Goal: Find specific page/section

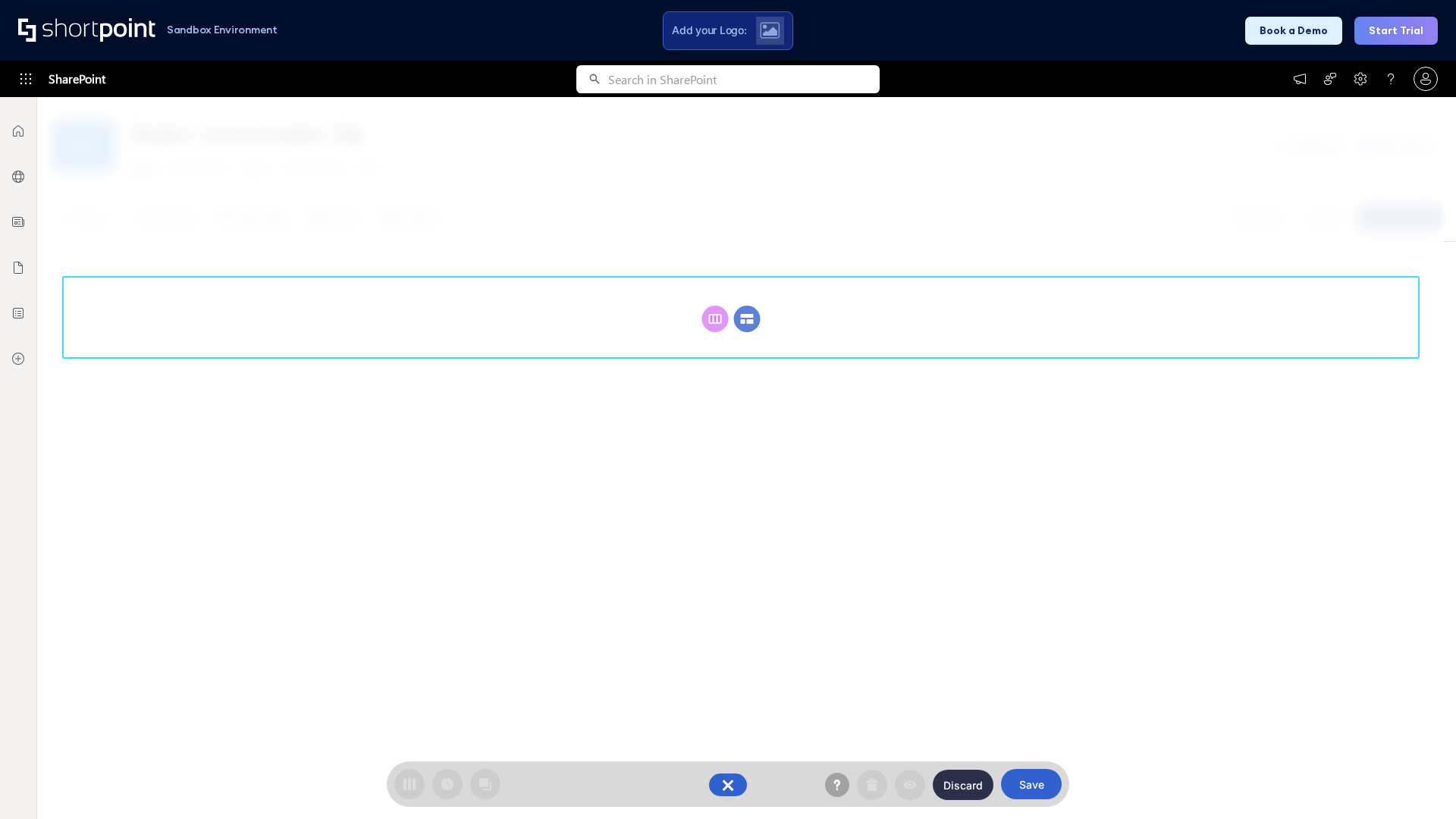
scroll to position [209, 0]
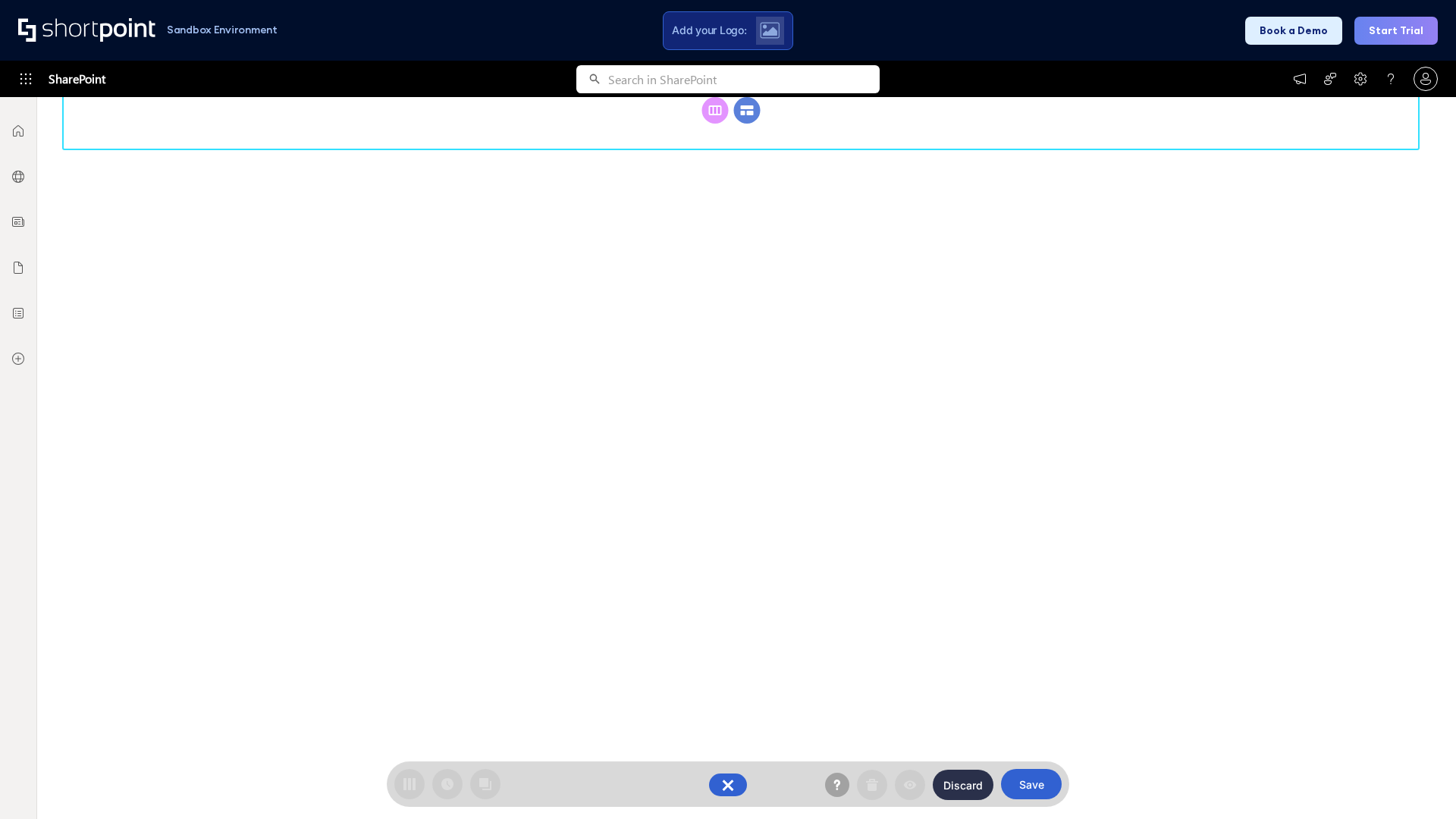
click at [747, 124] on circle at bounding box center [747, 110] width 26 height 26
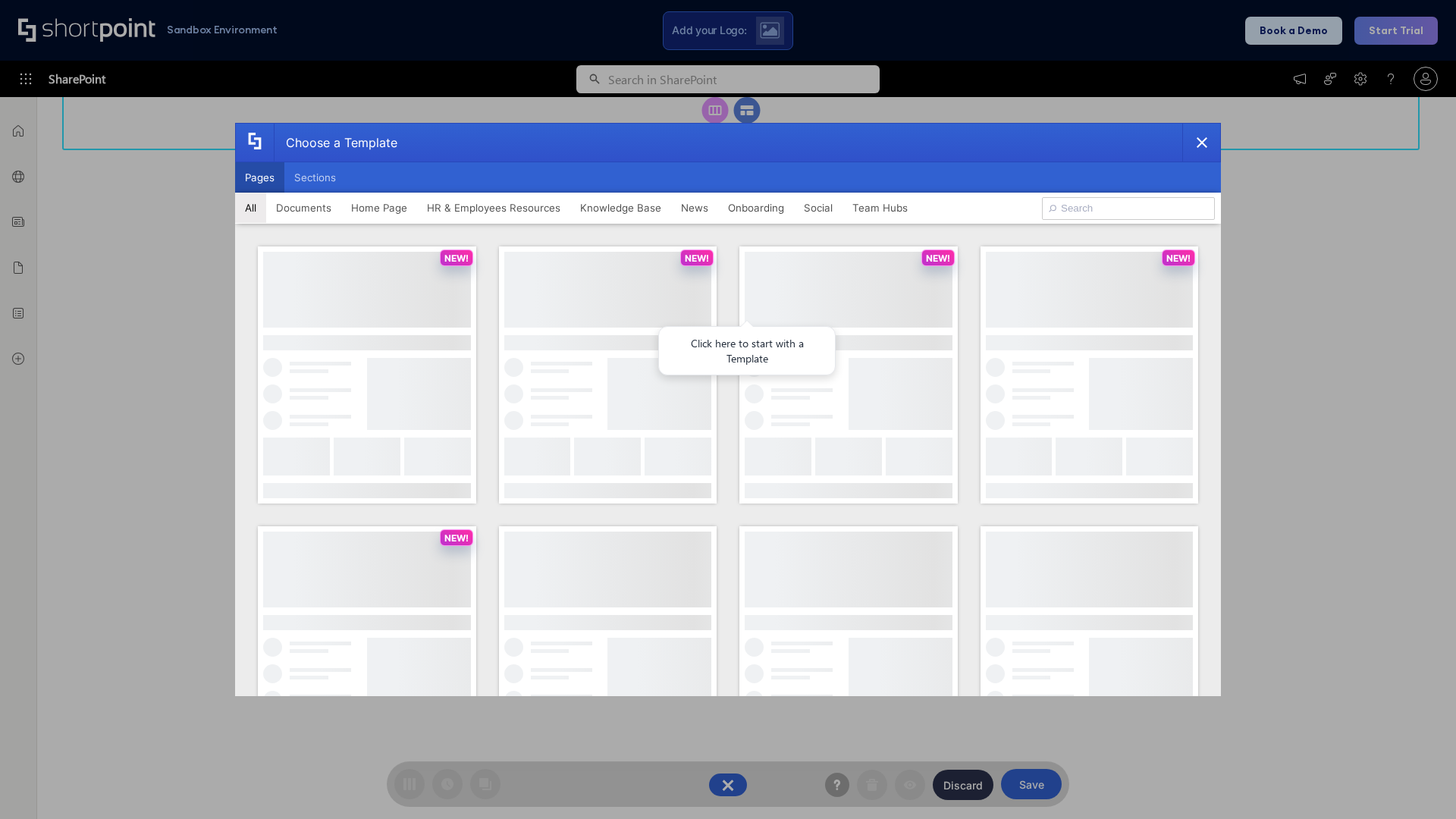
scroll to position [0, 0]
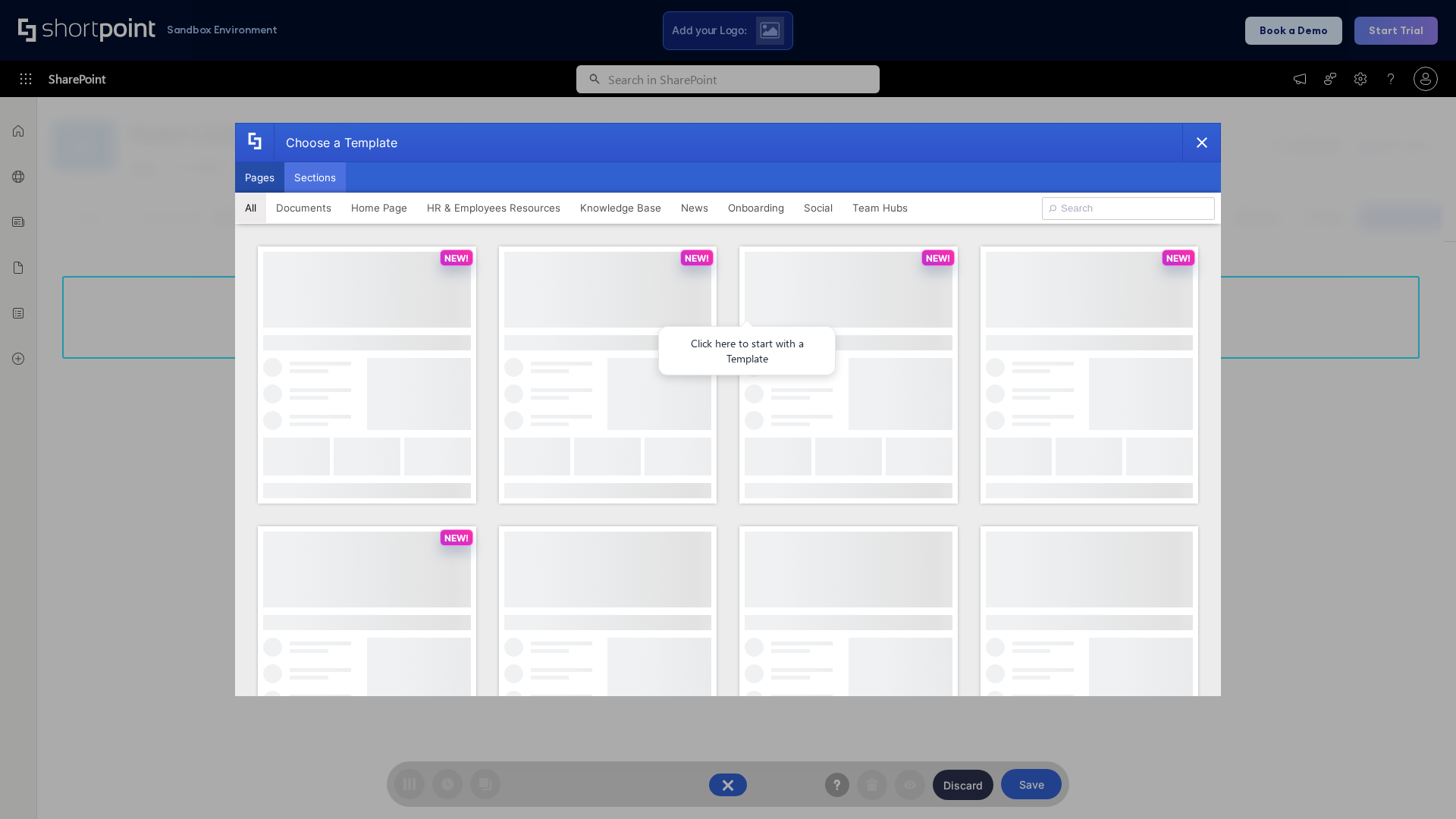
click at [315, 178] on button "Sections" at bounding box center [316, 177] width 62 height 30
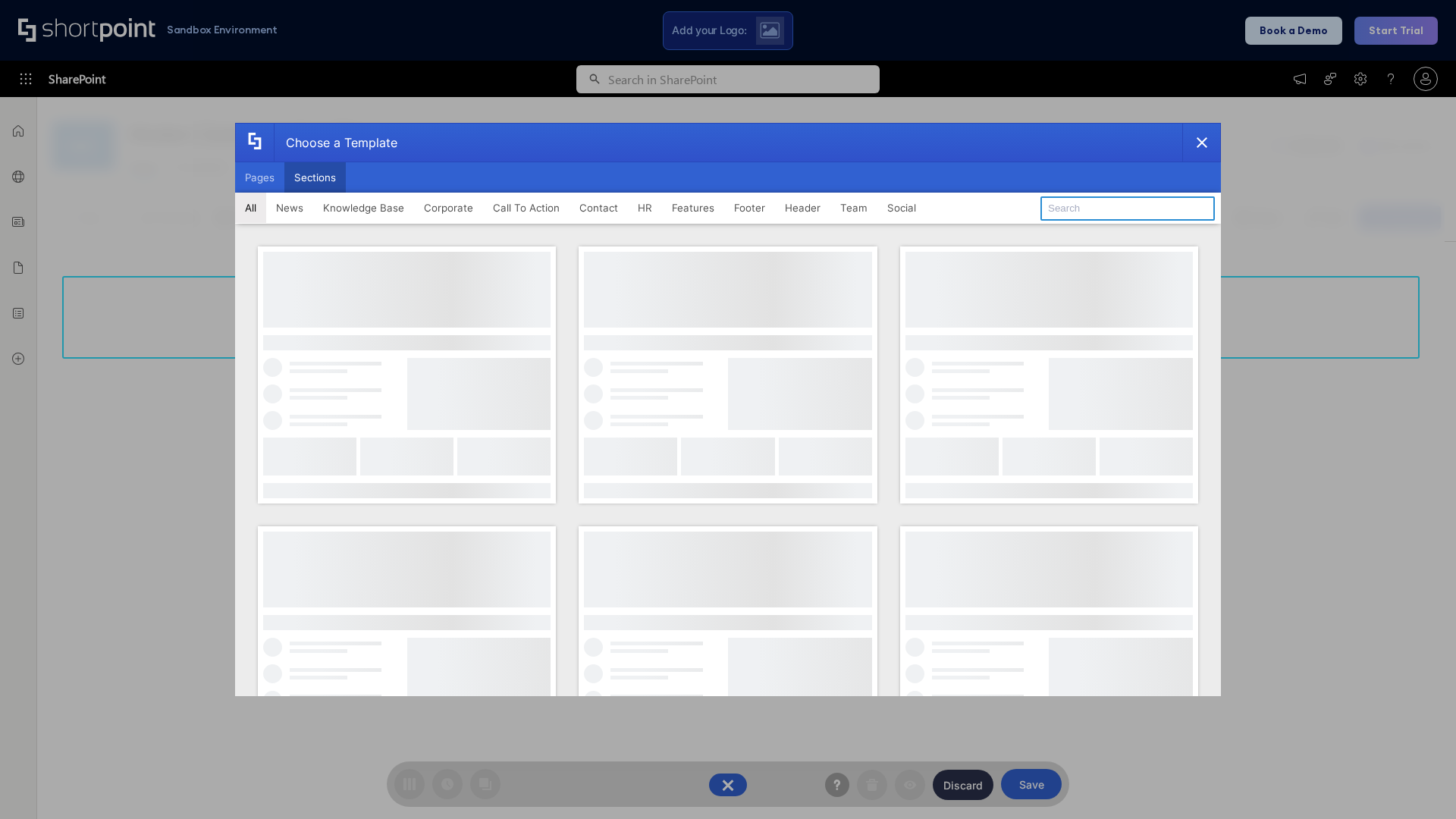
type input "FAQ 5"
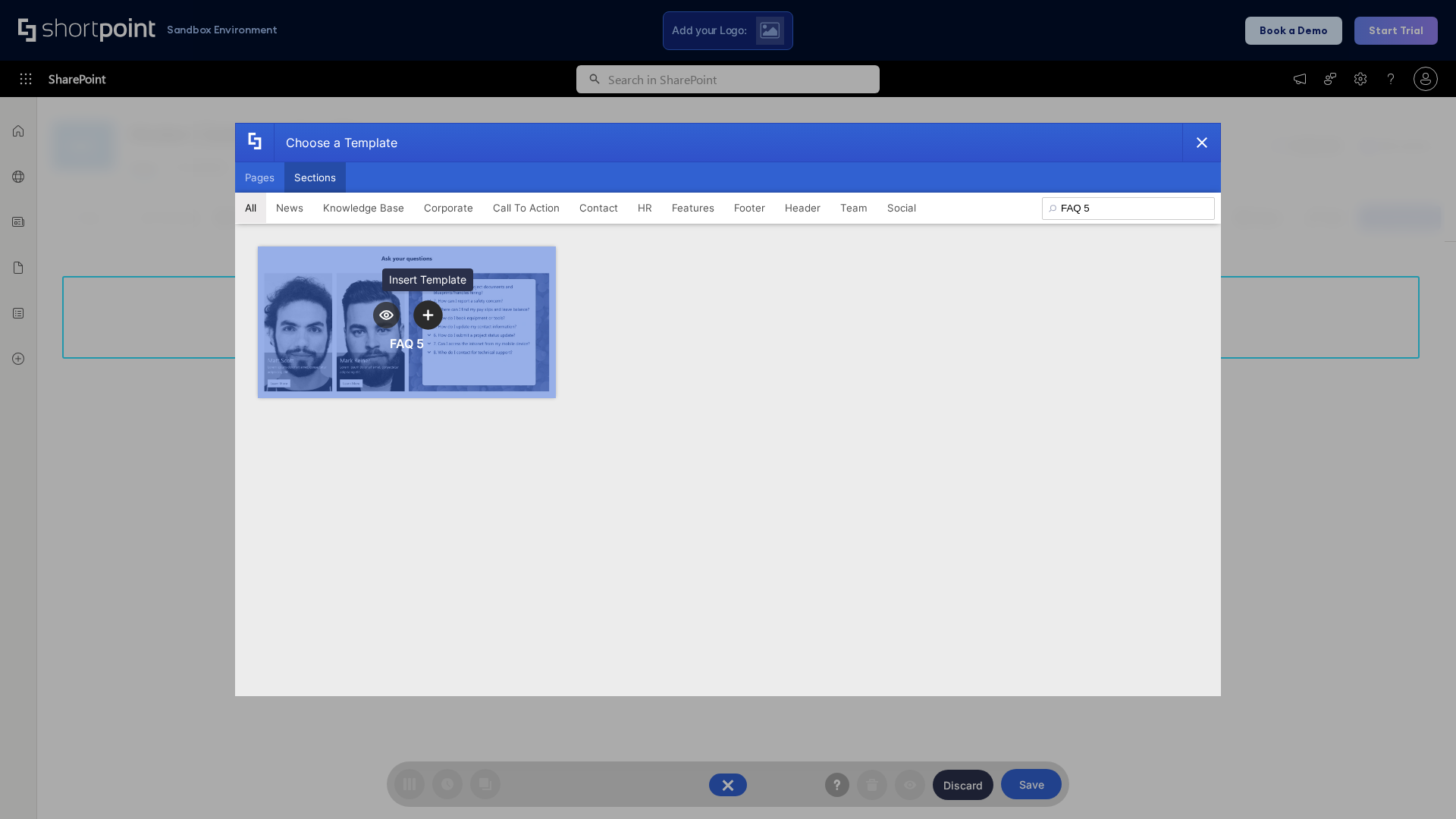
click at [428, 314] on icon "template selector" at bounding box center [427, 314] width 10 height 10
